Goal: Task Accomplishment & Management: Use online tool/utility

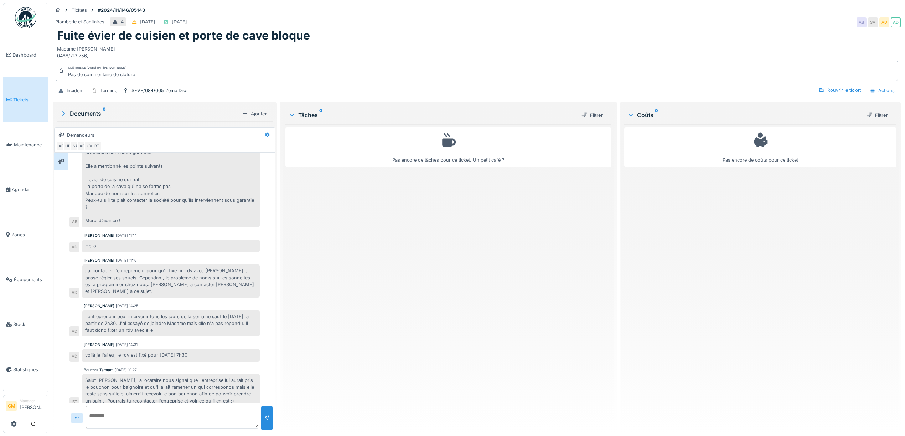
scroll to position [110, 0]
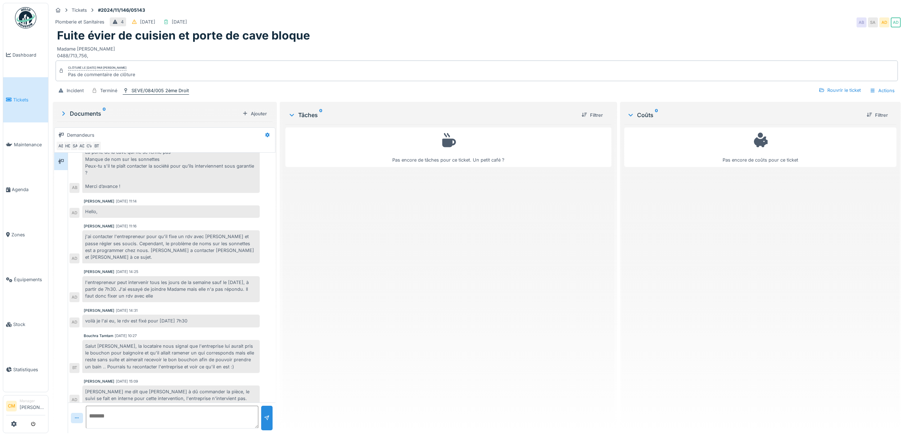
click at [150, 87] on div "SEVE/084/005 2ème Droit" at bounding box center [159, 90] width 57 height 7
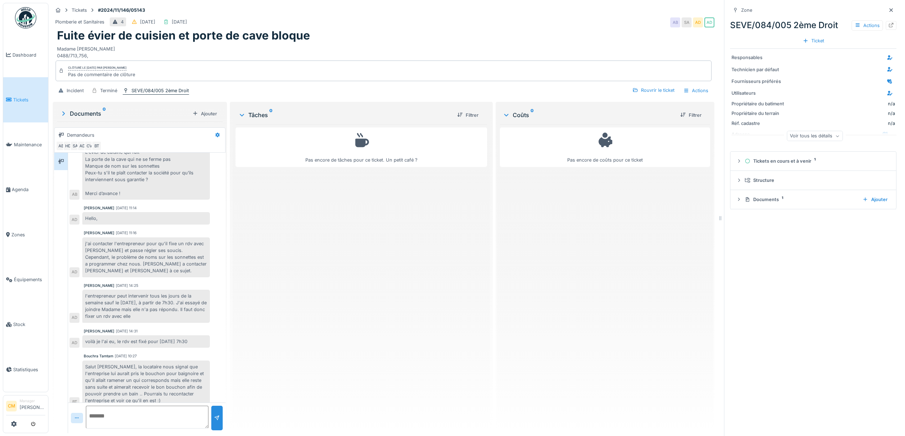
click at [150, 87] on div "SEVE/084/005 2ème Droit" at bounding box center [159, 90] width 57 height 7
click at [889, 23] on icon at bounding box center [891, 25] width 5 height 5
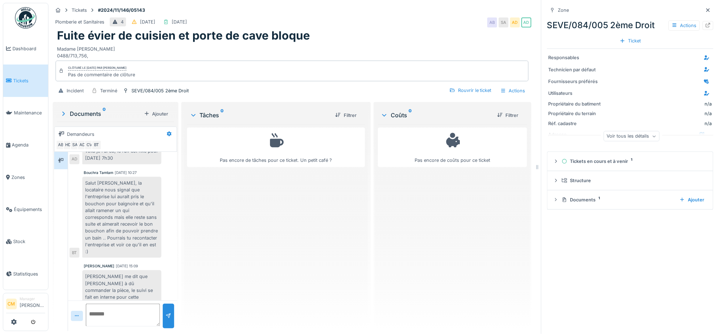
scroll to position [395, 0]
click at [705, 8] on icon at bounding box center [708, 10] width 6 height 5
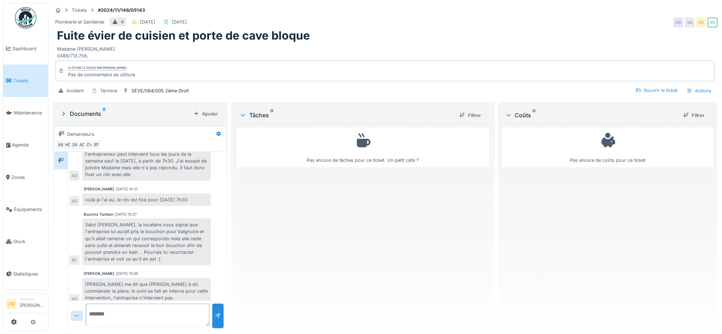
scroll to position [258, 0]
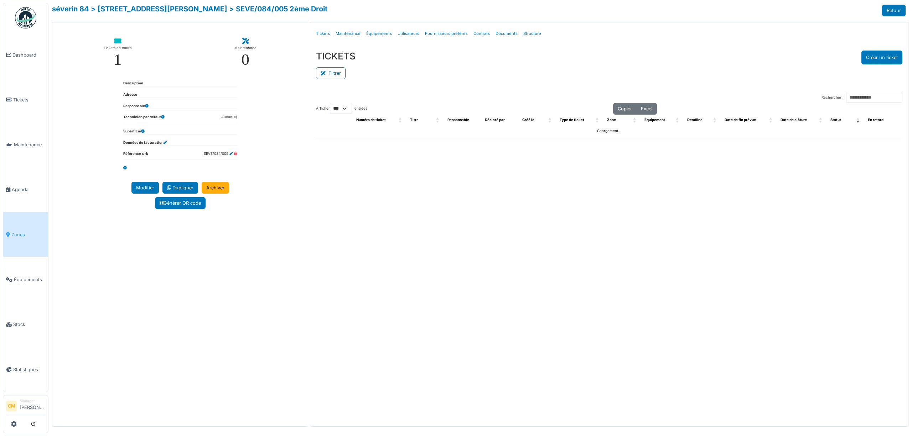
select select "***"
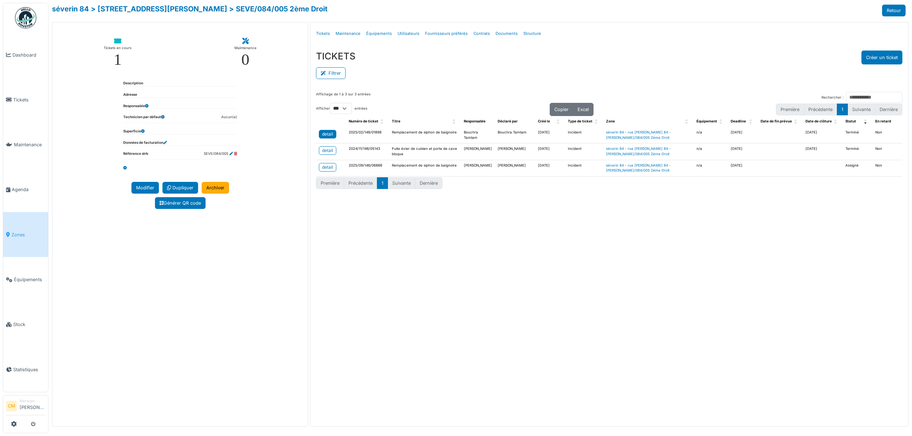
click at [325, 133] on div "detail" at bounding box center [327, 134] width 11 height 6
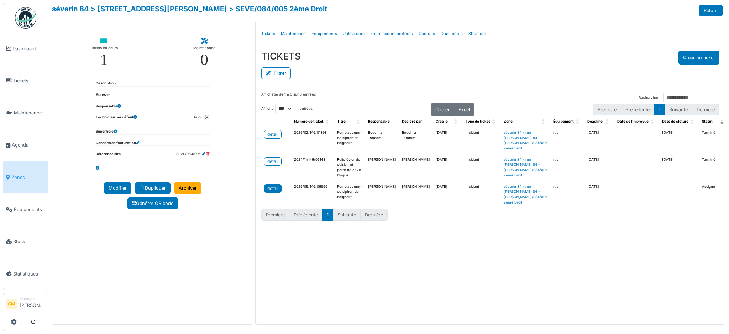
click at [275, 192] on div "detail" at bounding box center [272, 188] width 11 height 6
click at [267, 192] on div "detail" at bounding box center [272, 188] width 11 height 6
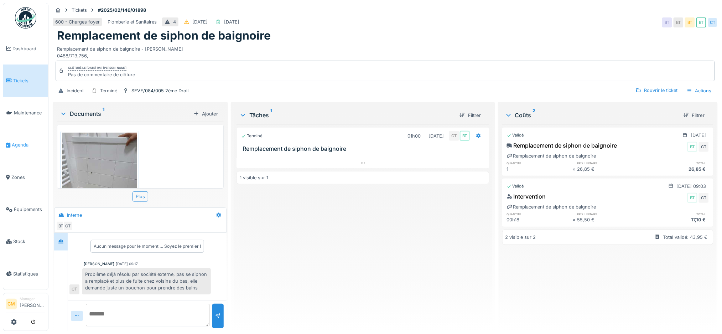
click at [14, 141] on span "Agenda" at bounding box center [28, 144] width 33 height 7
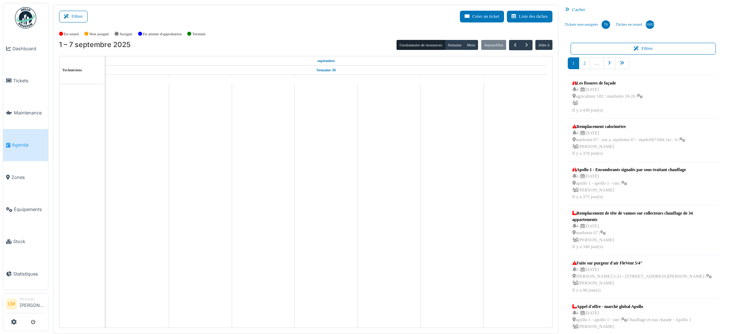
click at [71, 17] on icon at bounding box center [68, 16] width 8 height 5
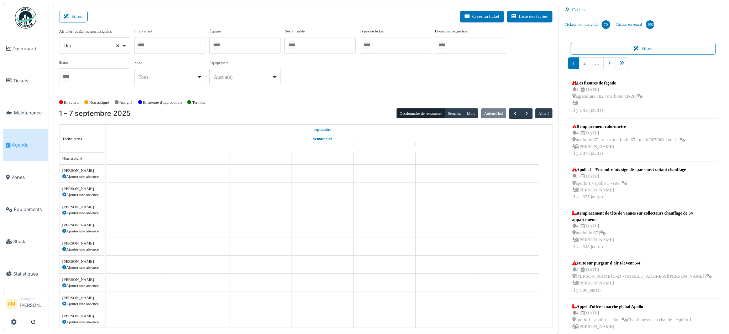
select select
click at [153, 45] on div at bounding box center [169, 45] width 71 height 17
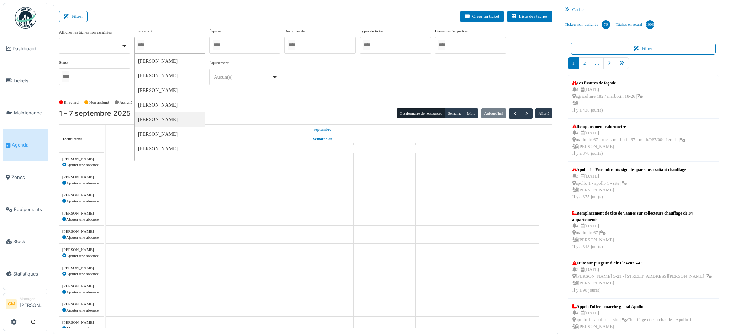
click at [247, 44] on div at bounding box center [244, 45] width 71 height 17
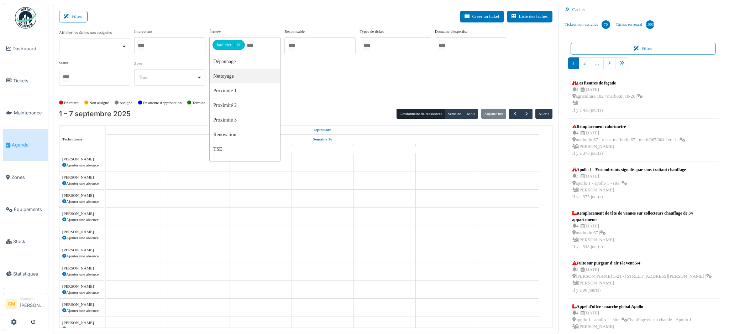
click at [356, 67] on div "Afficher les tâches non assignées Oui Non Intervenant Abdelkader Ouriachi Abdel…" at bounding box center [306, 59] width 494 height 63
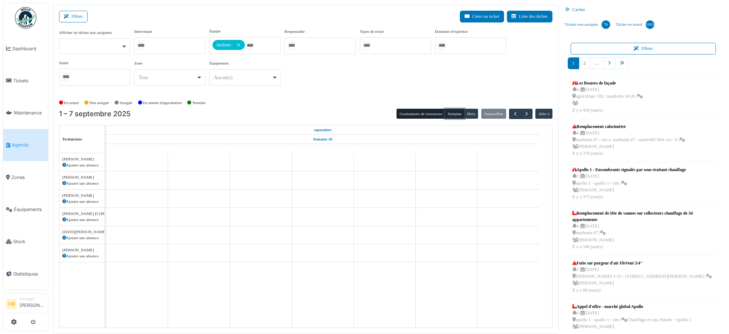
click at [447, 114] on button "Semaine" at bounding box center [455, 114] width 20 height 10
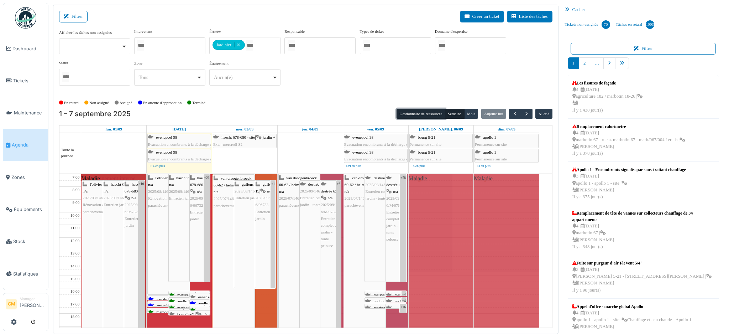
click at [416, 113] on button "Gestionnaire de ressources" at bounding box center [421, 114] width 48 height 10
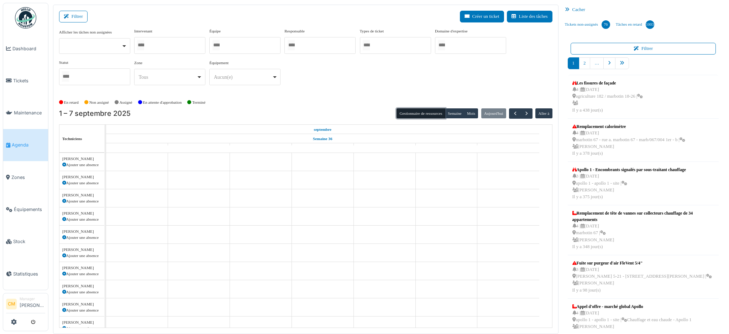
click at [240, 45] on div at bounding box center [244, 45] width 71 height 17
type input "*****"
click at [235, 45] on div "*****" at bounding box center [244, 45] width 71 height 17
click at [236, 45] on div "*****" at bounding box center [244, 45] width 71 height 17
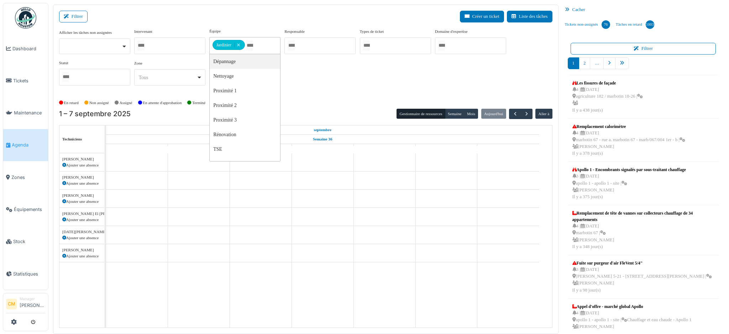
click at [346, 79] on div "Afficher les tâches non assignées Oui Non Intervenant Abdelkader Ouriachi Abdel…" at bounding box center [306, 59] width 494 height 63
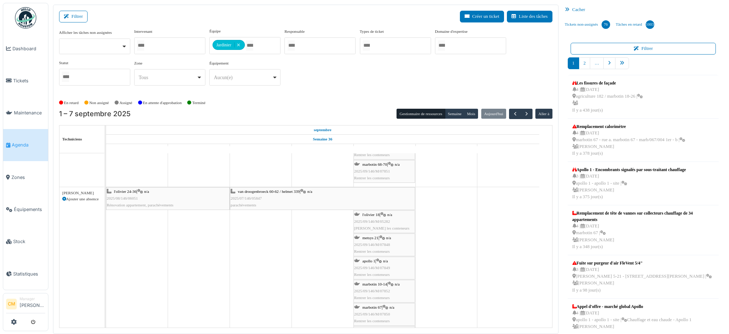
scroll to position [522, 0]
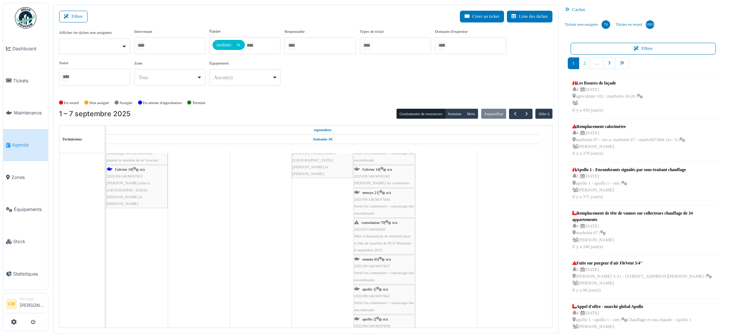
click at [378, 227] on div "consolation 70 | n/a 2025/07/146/05858 Mise à disposition de matériel pour la f…" at bounding box center [384, 236] width 60 height 34
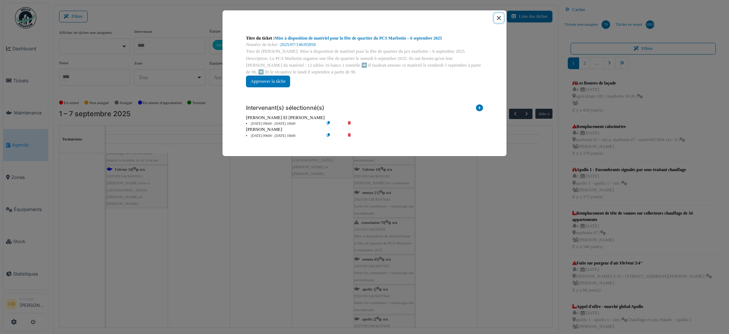
click at [498, 17] on button "Close" at bounding box center [499, 18] width 10 height 10
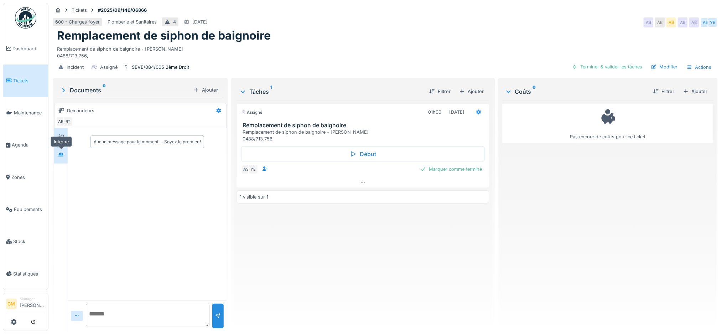
click at [62, 158] on div at bounding box center [61, 154] width 6 height 7
click at [61, 135] on icon at bounding box center [61, 137] width 6 height 5
click at [63, 156] on icon at bounding box center [60, 154] width 5 height 4
